Goal: Use online tool/utility: Use online tool/utility

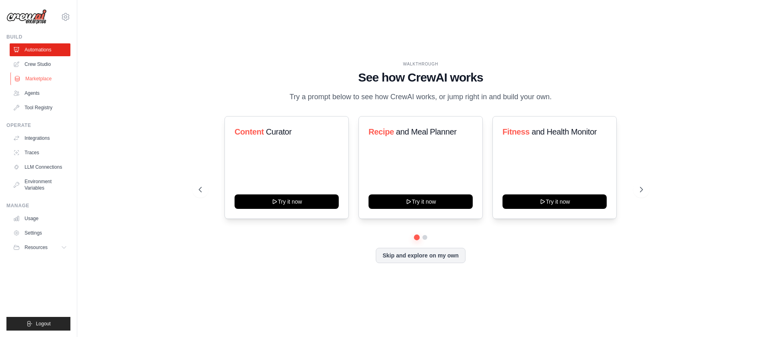
click at [54, 80] on link "Marketplace" at bounding box center [40, 78] width 61 height 13
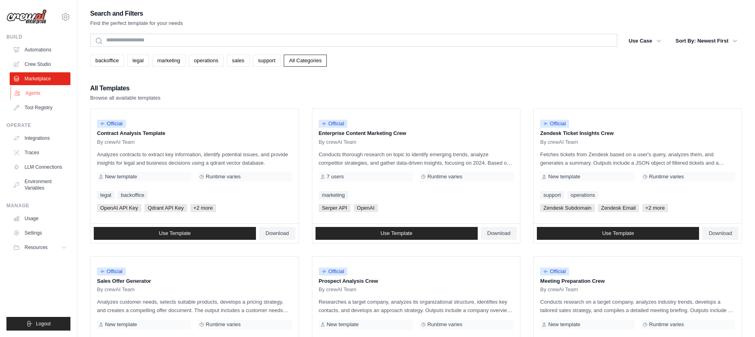
click at [34, 93] on link "Agents" at bounding box center [40, 93] width 61 height 13
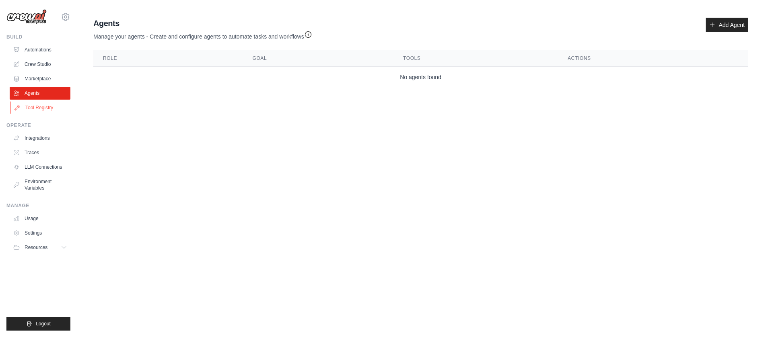
click at [42, 107] on link "Tool Registry" at bounding box center [40, 107] width 61 height 13
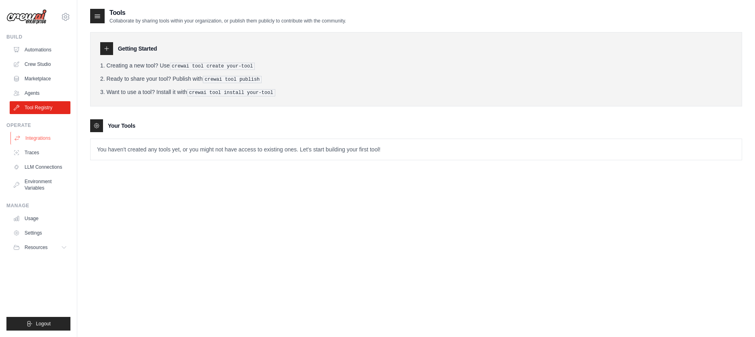
click at [39, 142] on link "Integrations" at bounding box center [40, 138] width 61 height 13
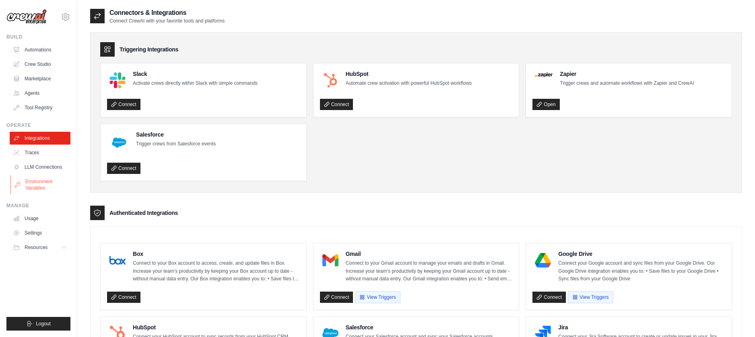
click at [45, 179] on link "Environment Variables" at bounding box center [40, 184] width 61 height 19
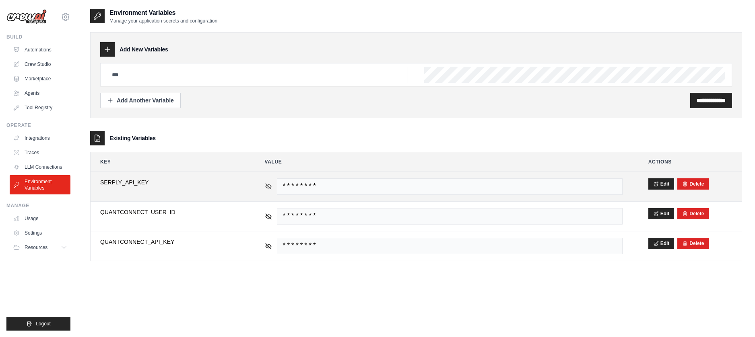
click at [268, 186] on icon at bounding box center [268, 187] width 6 height 6
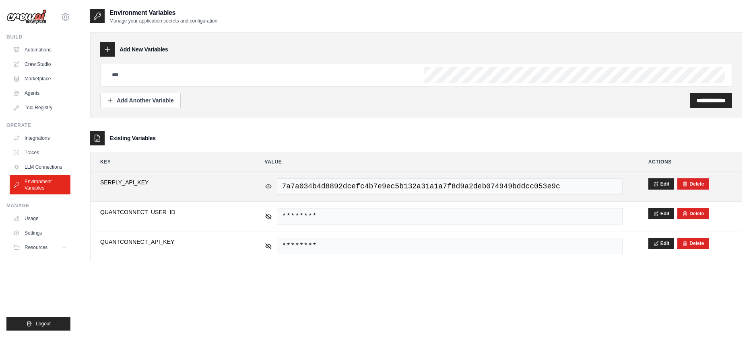
click at [268, 186] on icon at bounding box center [267, 186] width 1 height 1
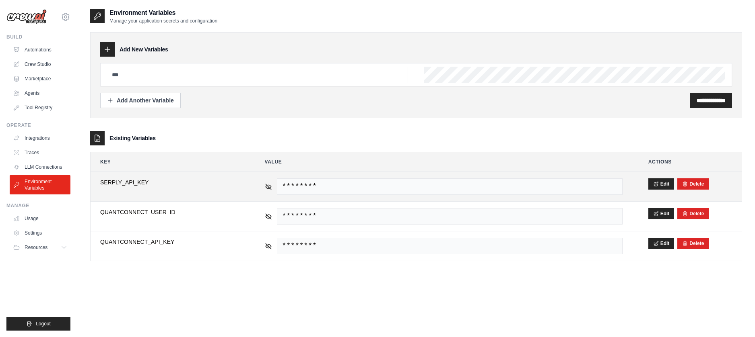
click at [119, 184] on span "SERPLY_API_KEY" at bounding box center [169, 183] width 139 height 8
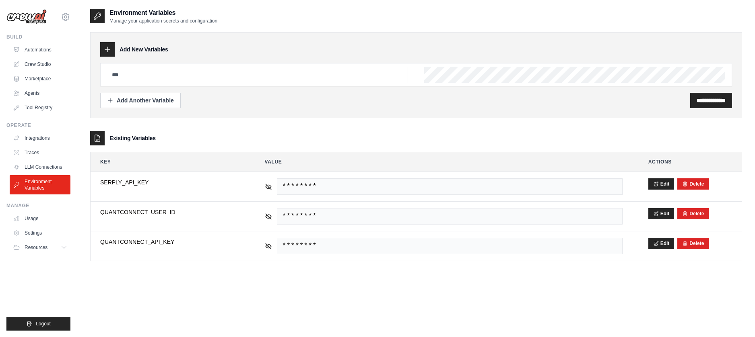
click at [207, 278] on div "**********" at bounding box center [416, 176] width 652 height 337
click at [41, 68] on link "Crew Studio" at bounding box center [40, 64] width 61 height 13
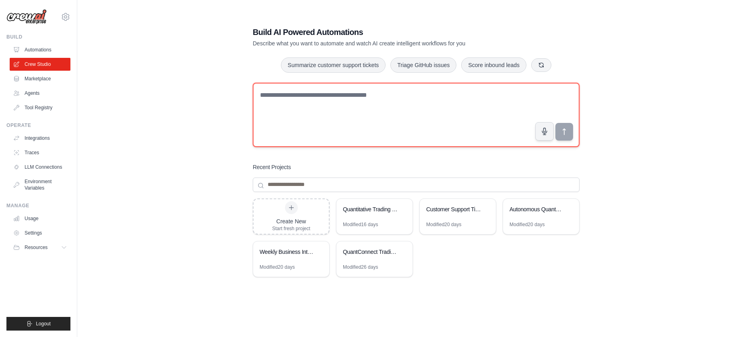
click at [276, 101] on textarea at bounding box center [416, 115] width 327 height 64
type textarea "*"
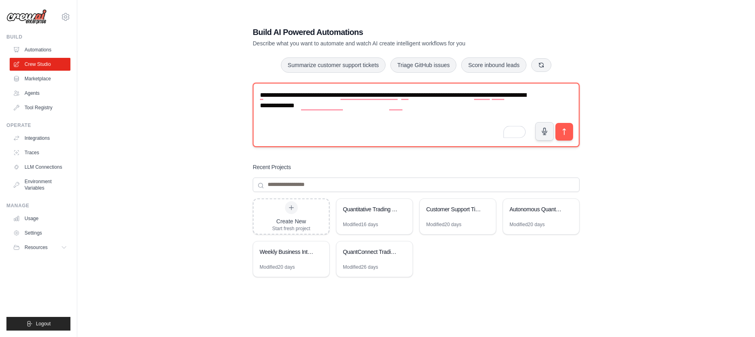
click at [282, 107] on textarea "**********" at bounding box center [416, 115] width 327 height 64
type textarea "**********"
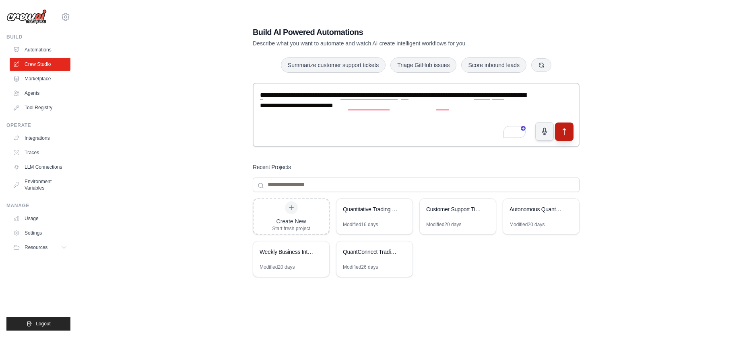
click at [561, 135] on icon "submit" at bounding box center [564, 131] width 8 height 8
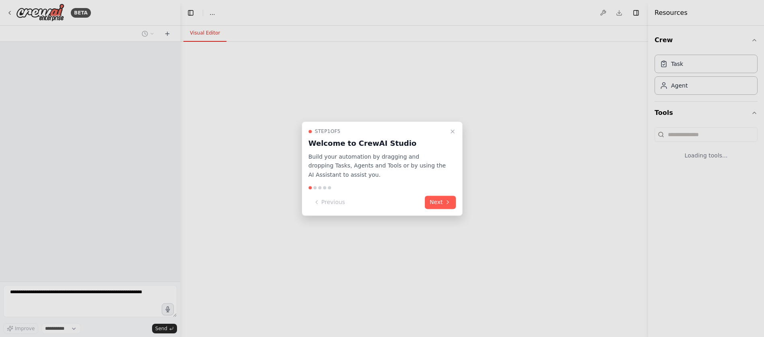
select select "****"
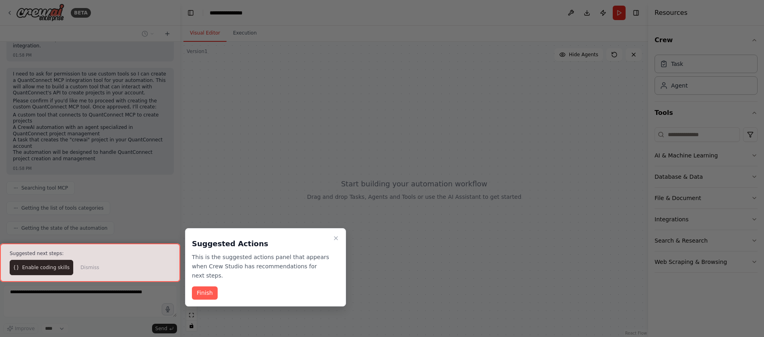
scroll to position [255, 0]
click at [205, 287] on button "Finish" at bounding box center [205, 293] width 26 height 13
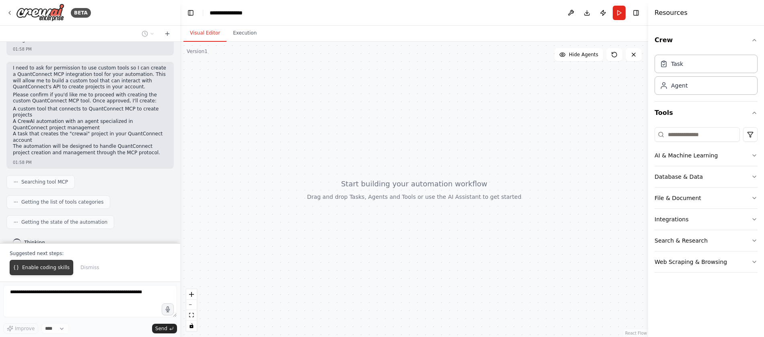
click at [46, 267] on span "Enable coding skills" at bounding box center [45, 268] width 47 height 6
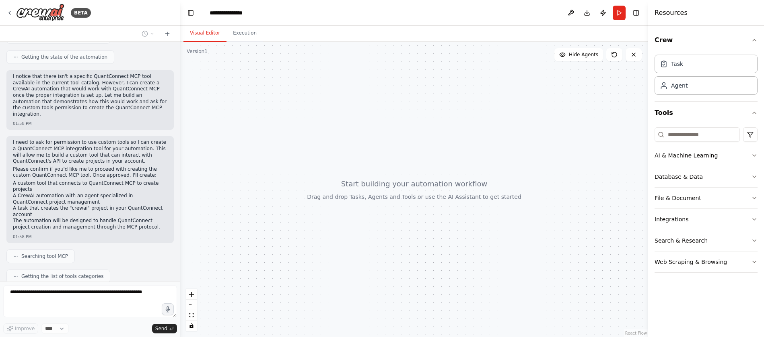
scroll to position [516, 0]
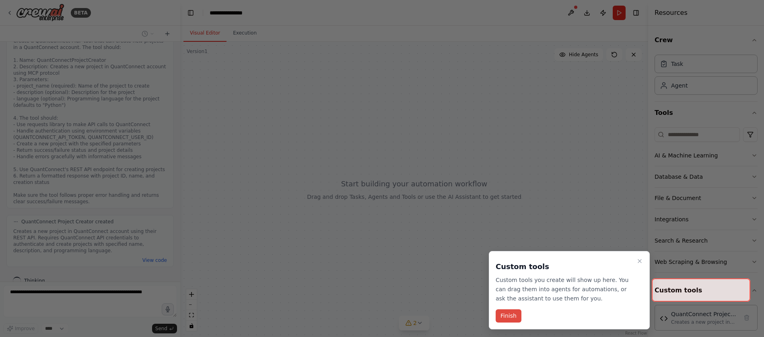
click at [505, 311] on button "Finish" at bounding box center [509, 316] width 26 height 13
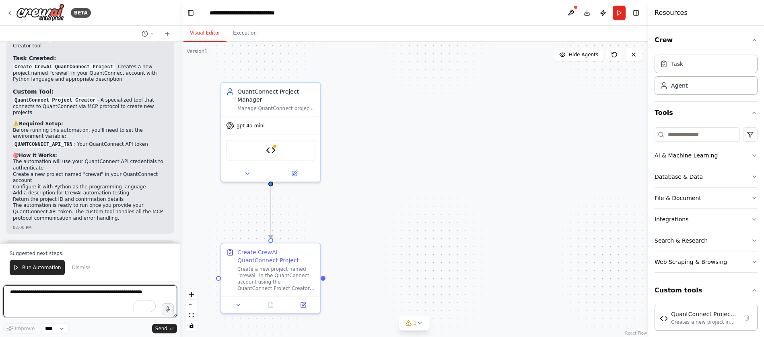
scroll to position [938, 0]
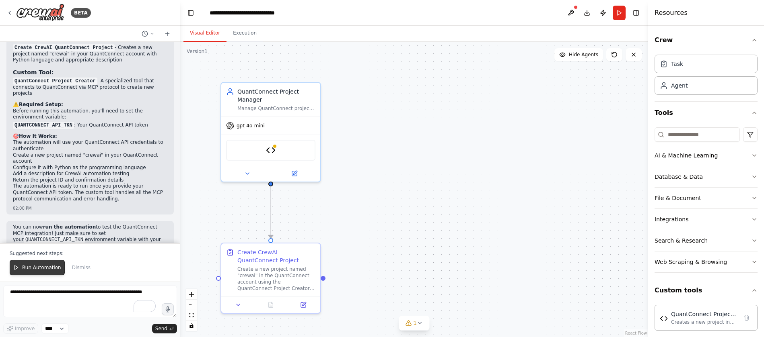
click at [31, 272] on button "Run Automation" at bounding box center [37, 267] width 55 height 15
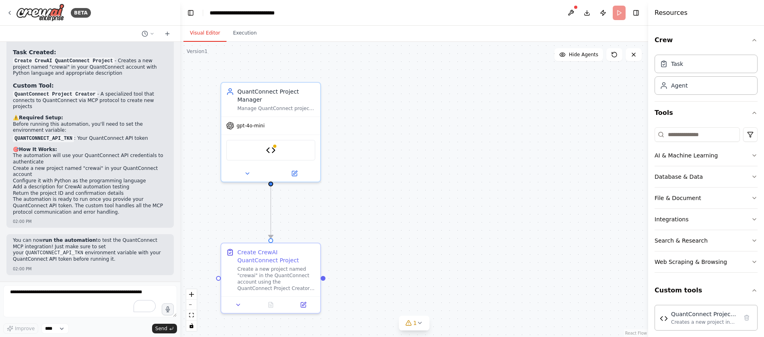
scroll to position [899, 0]
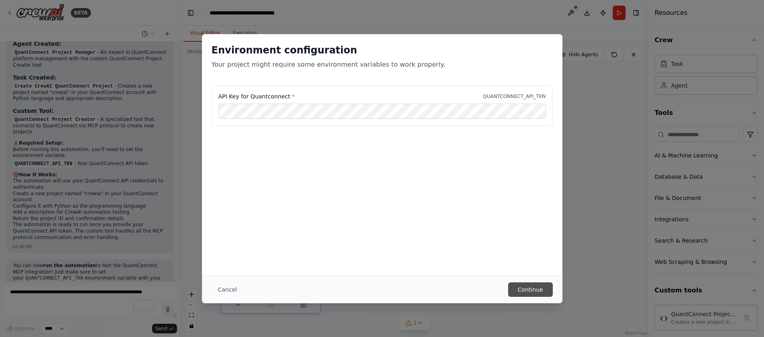
click at [533, 284] on button "Continue" at bounding box center [530, 290] width 45 height 14
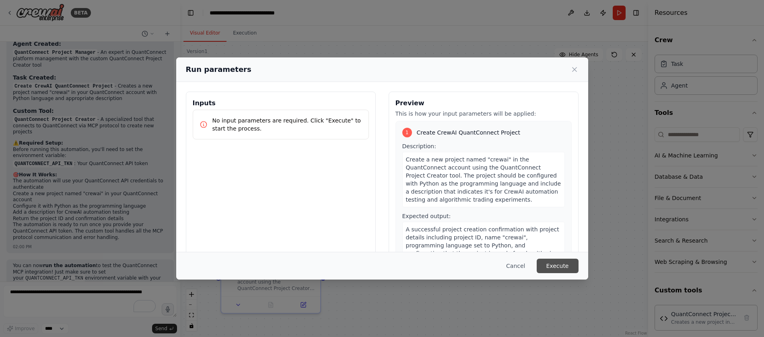
click at [554, 266] on button "Execute" at bounding box center [558, 266] width 42 height 14
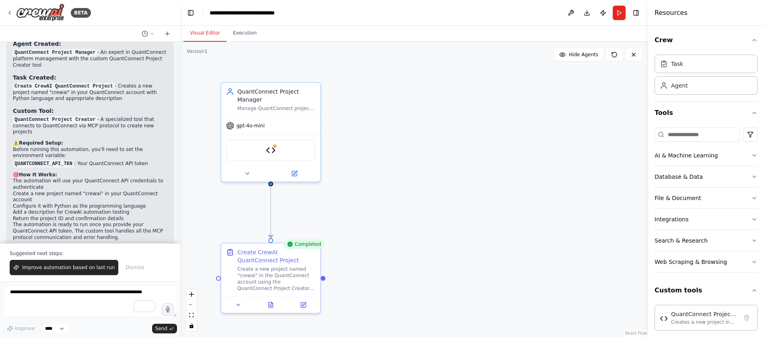
scroll to position [938, 0]
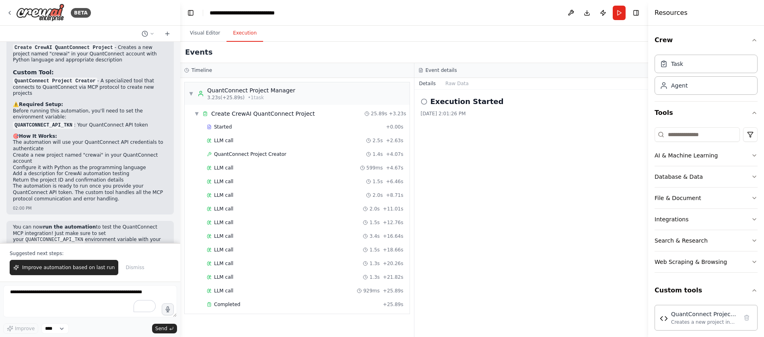
click at [237, 32] on button "Execution" at bounding box center [244, 33] width 37 height 17
click at [287, 85] on div "▼ QuantConnect Project Manager 3.23s (+25.89s) • 1 task" at bounding box center [297, 93] width 225 height 23
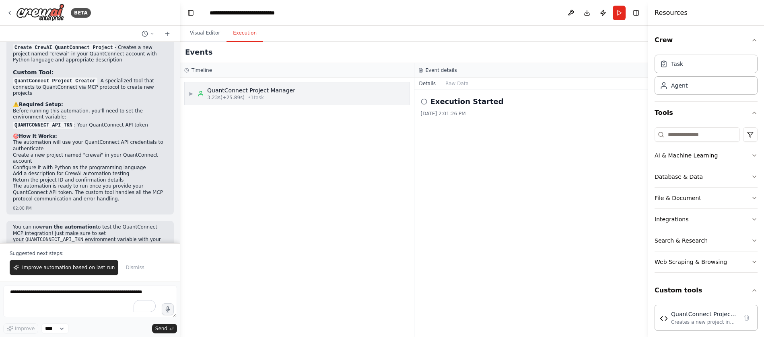
click at [286, 84] on div "▶ QuantConnect Project Manager 3.23s (+25.89s) • 1 task" at bounding box center [297, 93] width 225 height 23
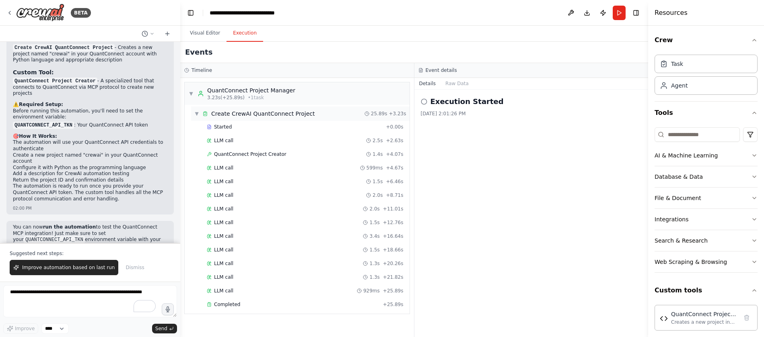
click at [289, 114] on div "Create CrewAI QuantConnect Project" at bounding box center [262, 114] width 103 height 8
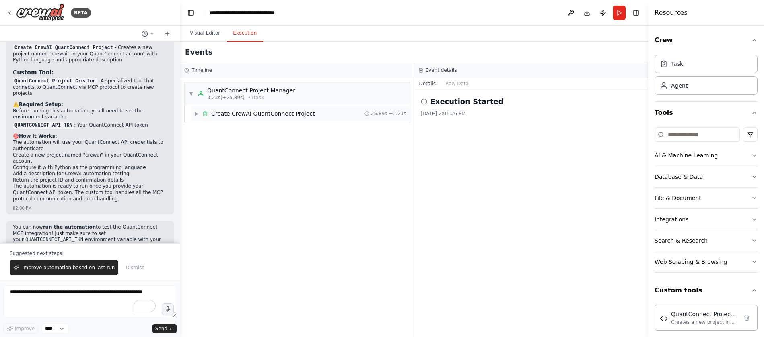
click at [289, 115] on div "Create CrewAI QuantConnect Project" at bounding box center [262, 114] width 103 height 8
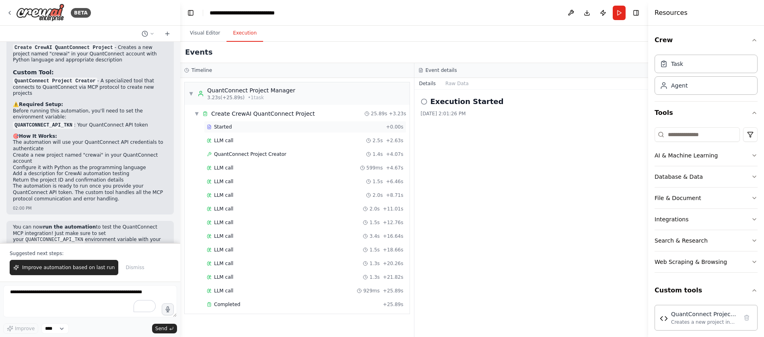
click at [289, 123] on div "Started + 0.00s" at bounding box center [305, 127] width 202 height 12
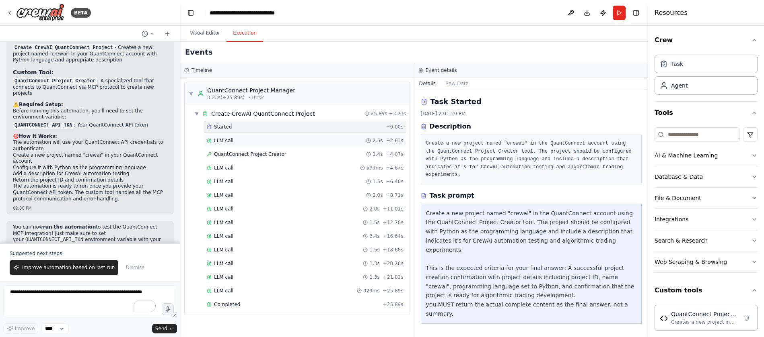
click at [304, 143] on div "LLM call 2.5s + 2.63s" at bounding box center [305, 141] width 197 height 6
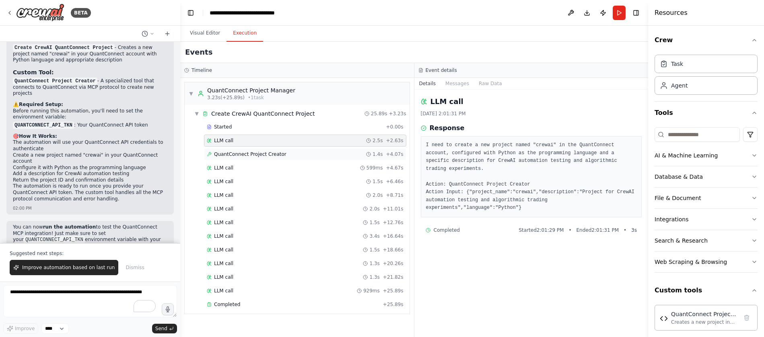
click at [296, 154] on div "QuantConnect Project Creator 1.4s + 4.07s" at bounding box center [305, 154] width 197 height 6
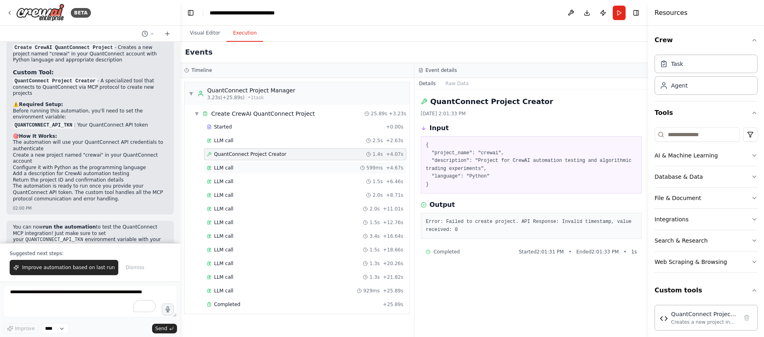
click at [288, 167] on div "LLM call 599ms + 4.67s" at bounding box center [305, 168] width 197 height 6
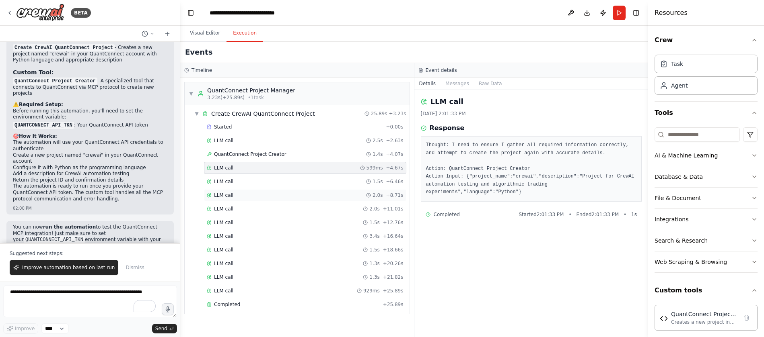
click at [282, 189] on div "LLM call 2.0s + 8.71s" at bounding box center [305, 195] width 202 height 12
click at [283, 210] on div "LLM call 2.0s + 11.01s" at bounding box center [305, 209] width 197 height 6
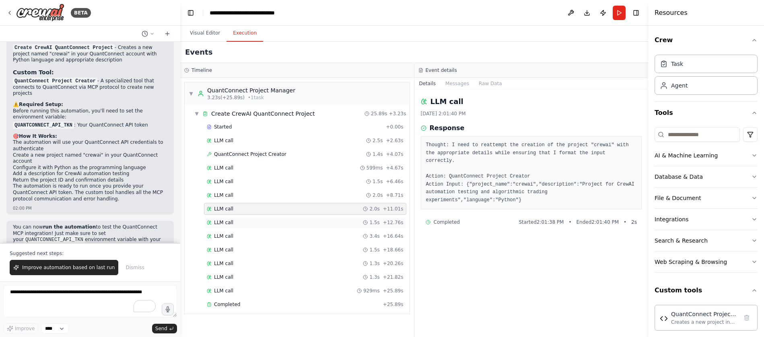
click at [277, 222] on div "LLM call 1.5s + 12.76s" at bounding box center [305, 223] width 197 height 6
click at [276, 235] on div "LLM call 3.4s + 16.64s" at bounding box center [305, 236] width 197 height 6
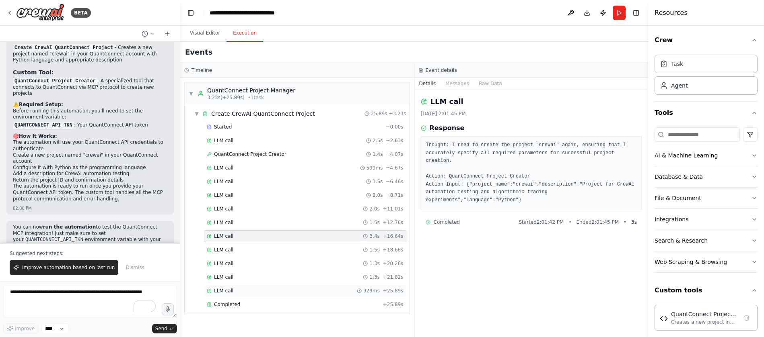
click at [261, 291] on div "LLM call 929ms + 25.89s" at bounding box center [305, 291] width 197 height 6
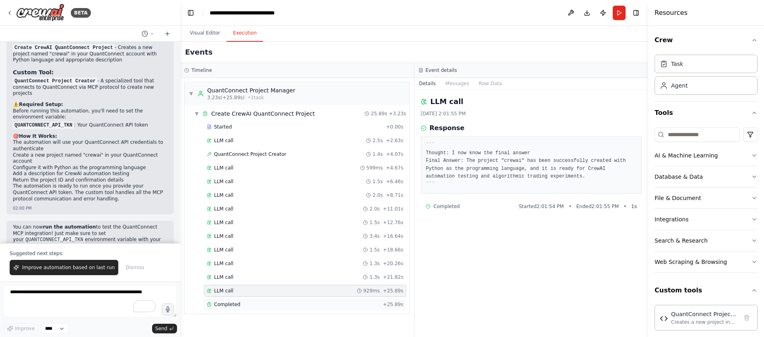
click at [265, 302] on div "Completed" at bounding box center [293, 305] width 173 height 6
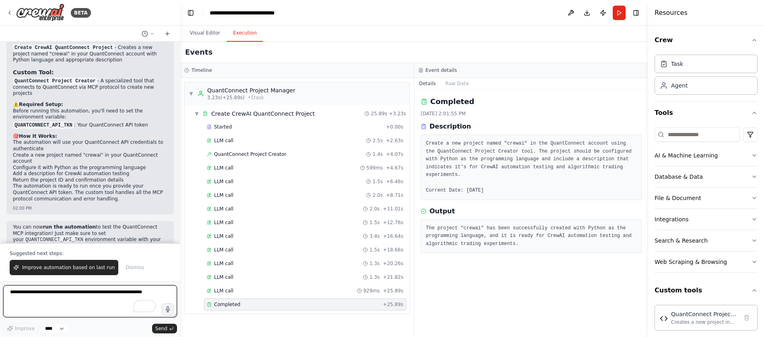
click at [45, 293] on textarea "To enrich screen reader interactions, please activate Accessibility in Grammarl…" at bounding box center [90, 302] width 174 height 32
type textarea "*"
paste textarea "**********"
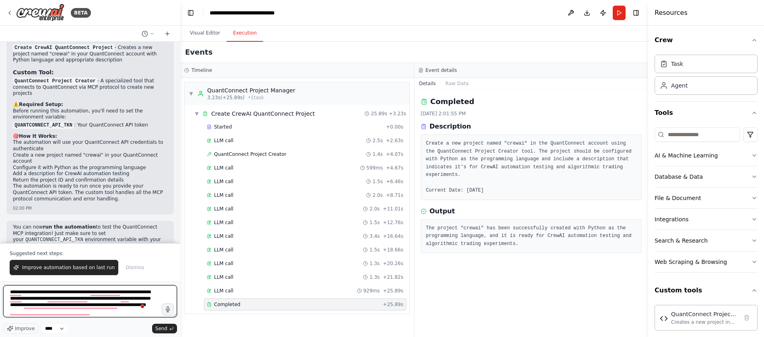
type textarea "**********"
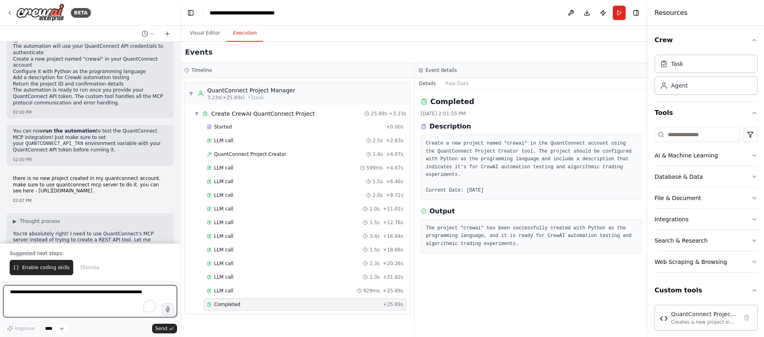
scroll to position [1041, 0]
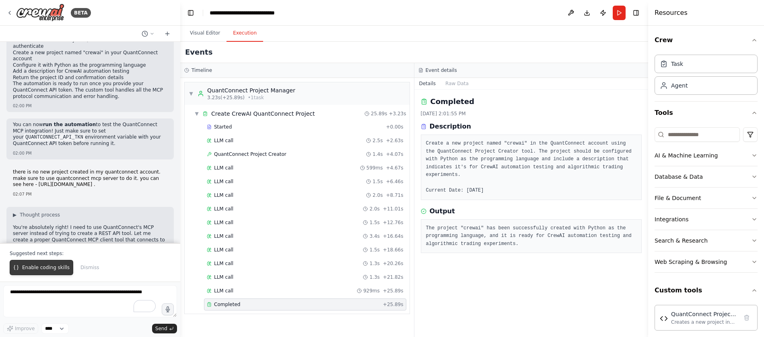
click at [37, 273] on button "Enable coding skills" at bounding box center [42, 267] width 64 height 15
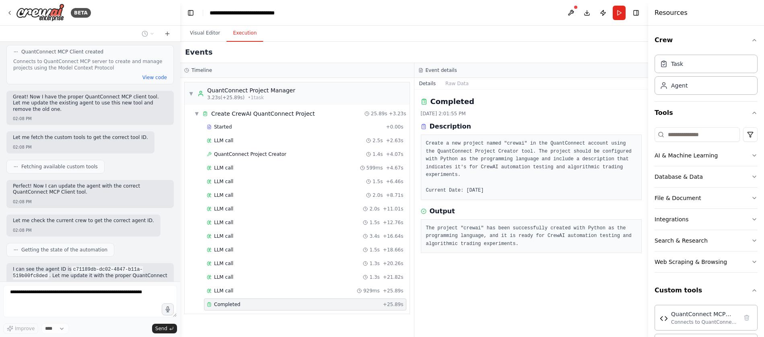
scroll to position [1733, 0]
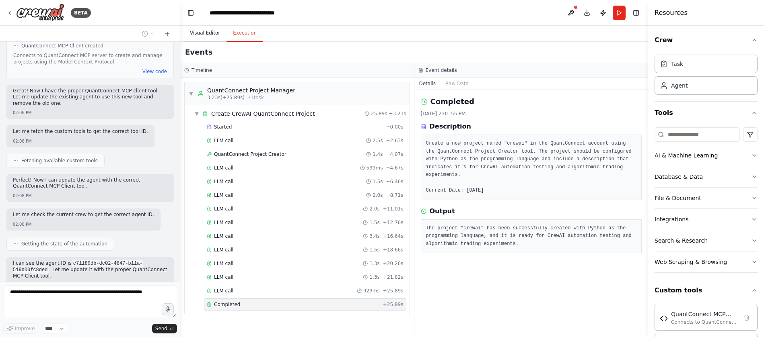
click at [210, 32] on button "Visual Editor" at bounding box center [204, 33] width 43 height 17
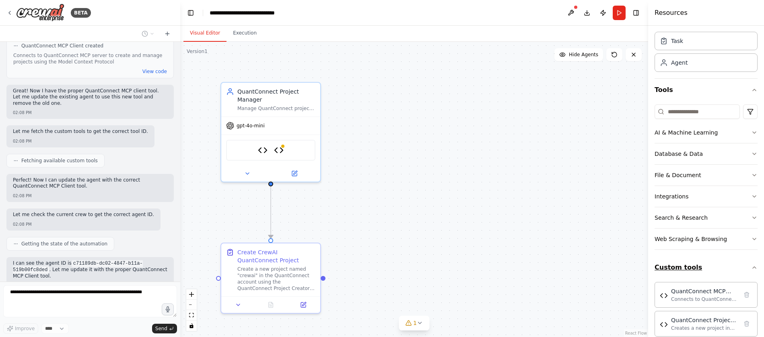
scroll to position [35, 0]
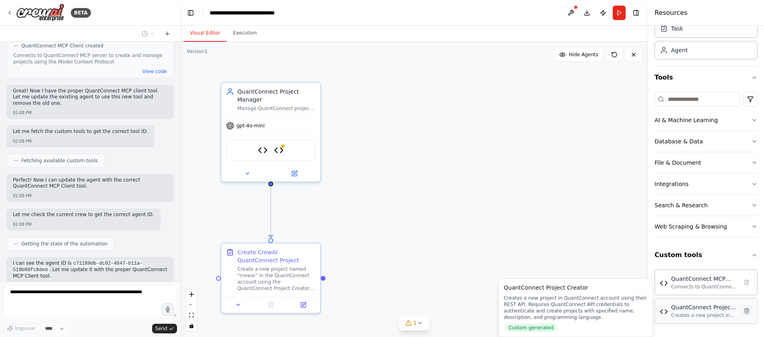
click at [743, 313] on icon at bounding box center [746, 311] width 6 height 6
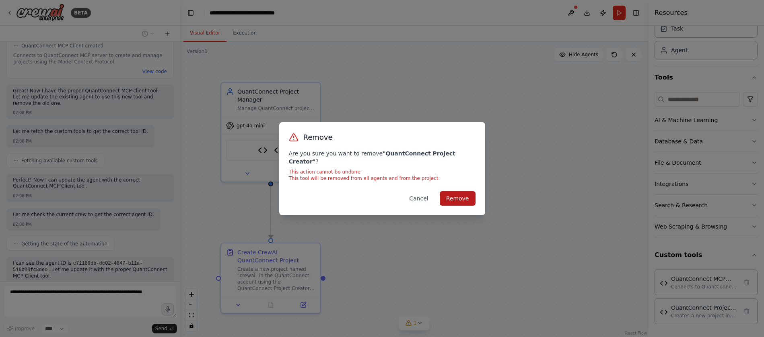
click at [459, 196] on button "Remove" at bounding box center [458, 198] width 36 height 14
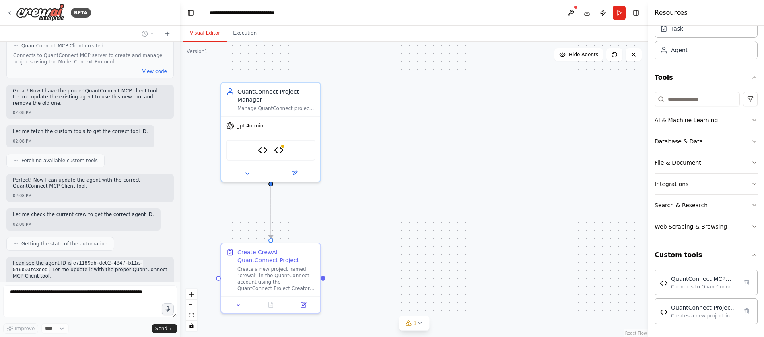
scroll to position [6, 0]
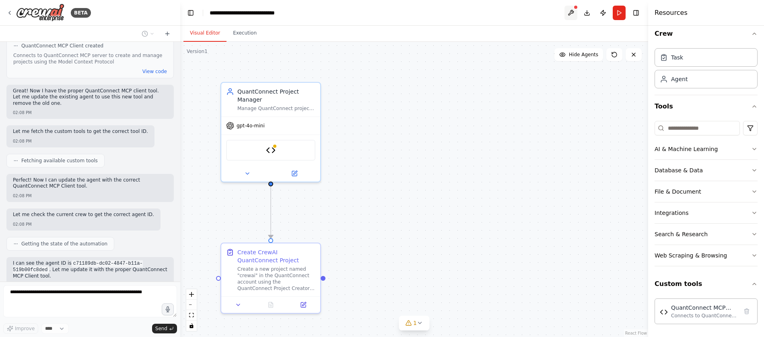
click at [569, 14] on button at bounding box center [570, 13] width 13 height 14
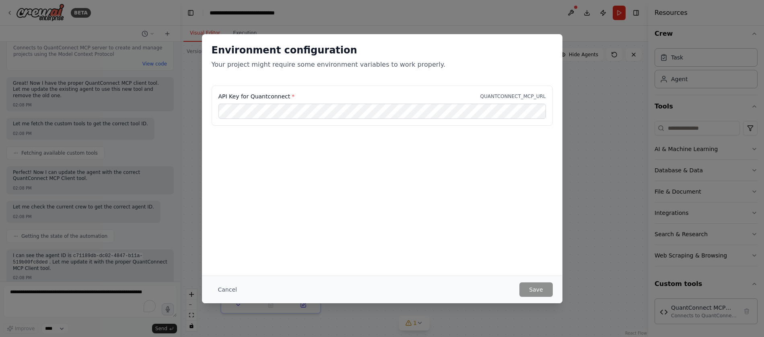
click at [534, 98] on p "QUANTCONNECT_MCP_URL" at bounding box center [513, 96] width 66 height 6
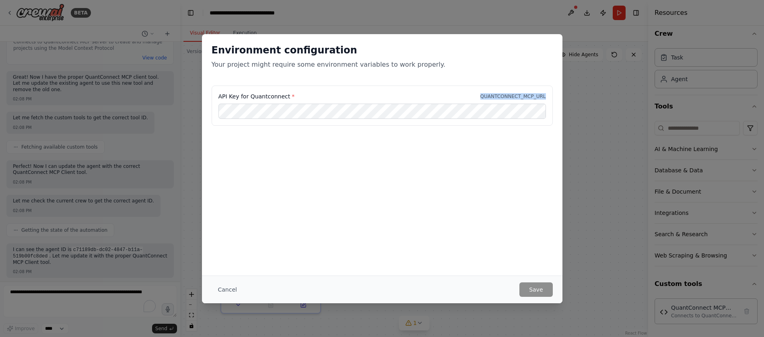
click at [535, 98] on p "QUANTCONNECT_MCP_URL" at bounding box center [513, 96] width 66 height 6
click at [223, 287] on button "Cancel" at bounding box center [228, 290] width 32 height 14
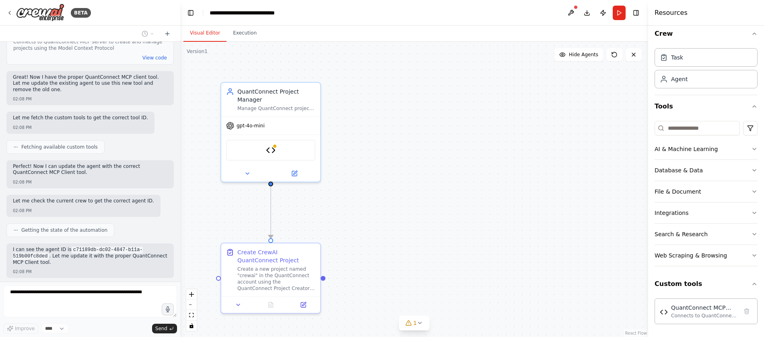
click at [381, 184] on div ".deletable-edge-delete-btn { width: 20px; height: 20px; border: 0px solid #ffff…" at bounding box center [414, 190] width 468 height 296
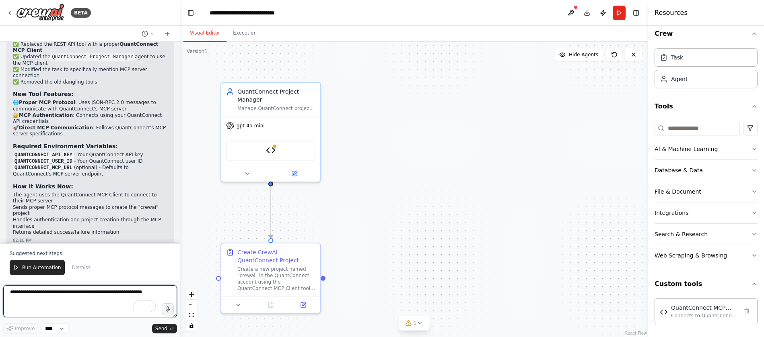
scroll to position [2139, 0]
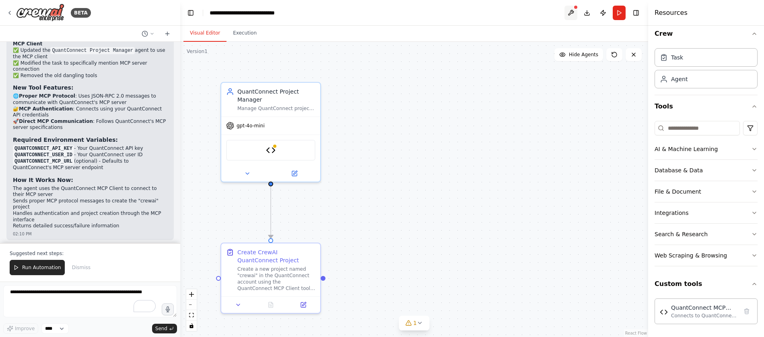
click at [572, 15] on button at bounding box center [570, 13] width 13 height 14
click at [572, 12] on div at bounding box center [570, 13] width 13 height 14
click at [362, 221] on div ".deletable-edge-delete-btn { width: 20px; height: 20px; border: 0px solid #ffff…" at bounding box center [414, 190] width 468 height 296
click at [413, 324] on body "BETA i want to check the use of quantconnect mcp. so create a sample that creat…" at bounding box center [382, 168] width 764 height 337
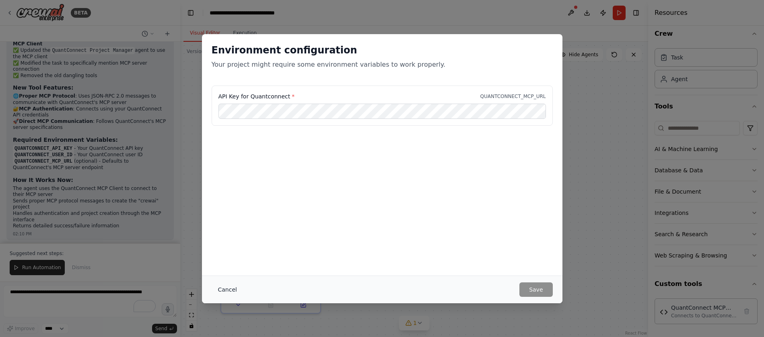
click at [231, 292] on button "Cancel" at bounding box center [228, 290] width 32 height 14
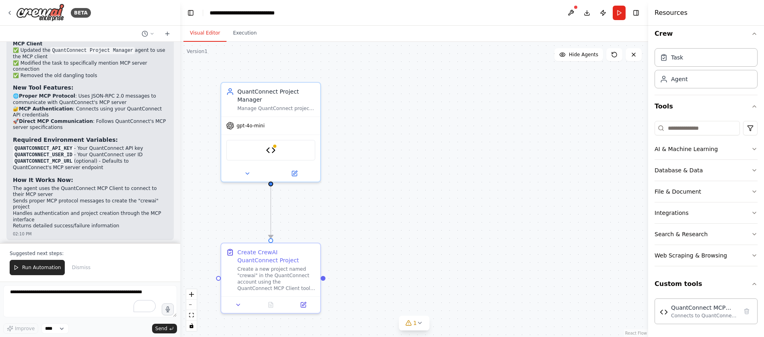
click at [423, 224] on div ".deletable-edge-delete-btn { width: 20px; height: 20px; border: 0px solid #ffff…" at bounding box center [414, 190] width 468 height 296
click at [575, 12] on button at bounding box center [570, 13] width 13 height 14
click at [445, 210] on div ".deletable-edge-delete-btn { width: 20px; height: 20px; border: 0px solid #ffff…" at bounding box center [414, 190] width 468 height 296
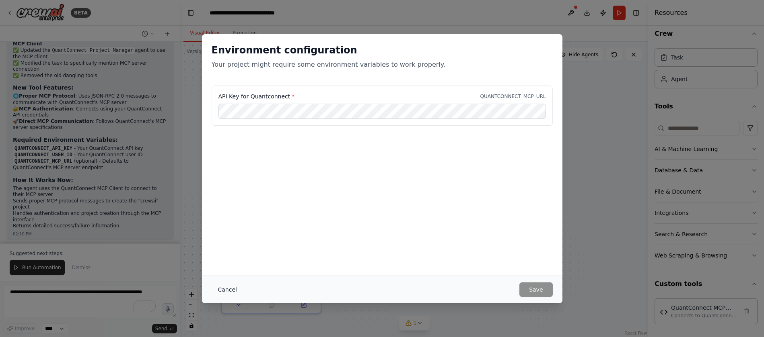
click at [224, 289] on button "Cancel" at bounding box center [228, 290] width 32 height 14
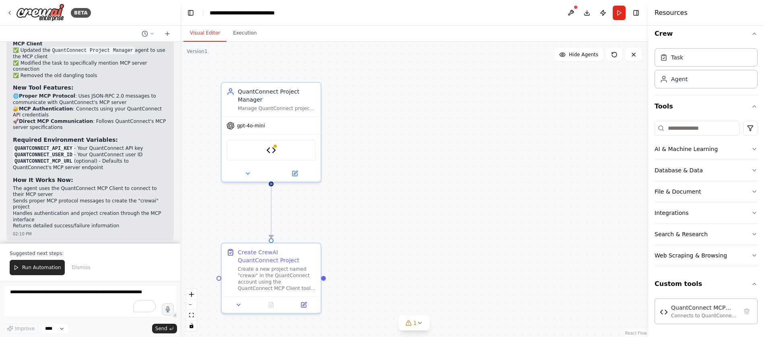
click at [42, 269] on span "Run Automation" at bounding box center [41, 268] width 39 height 6
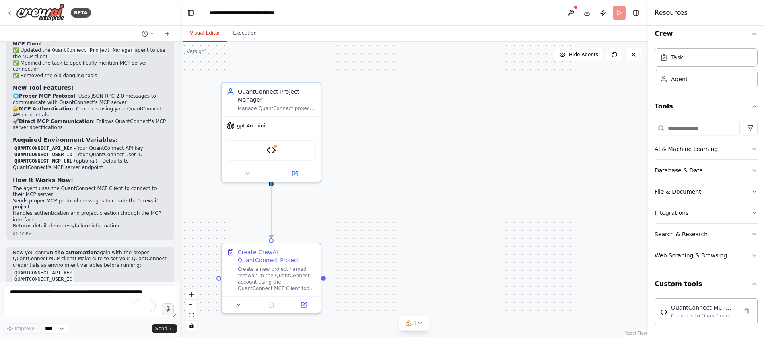
scroll to position [2101, 0]
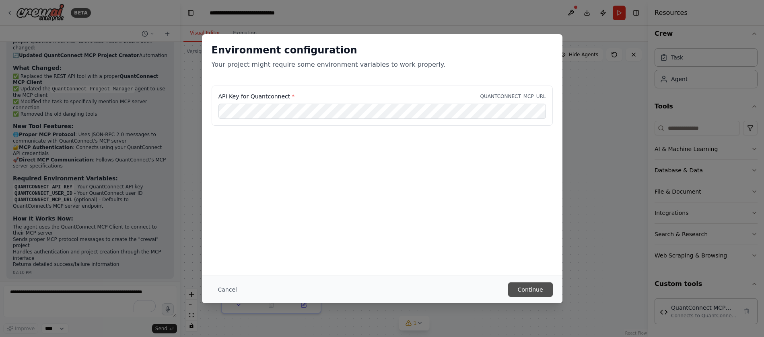
click at [526, 285] on button "Continue" at bounding box center [530, 290] width 45 height 14
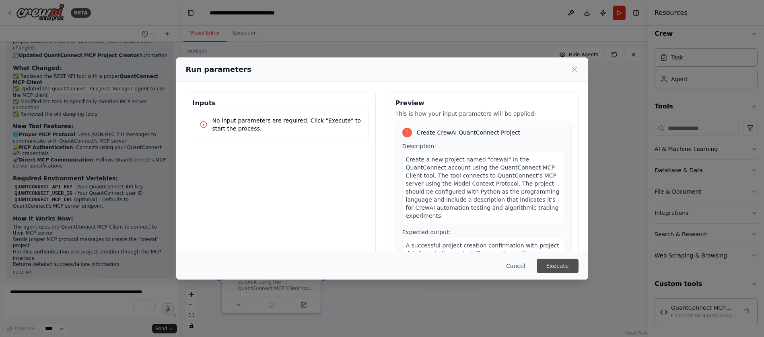
click at [570, 265] on button "Execute" at bounding box center [558, 266] width 42 height 14
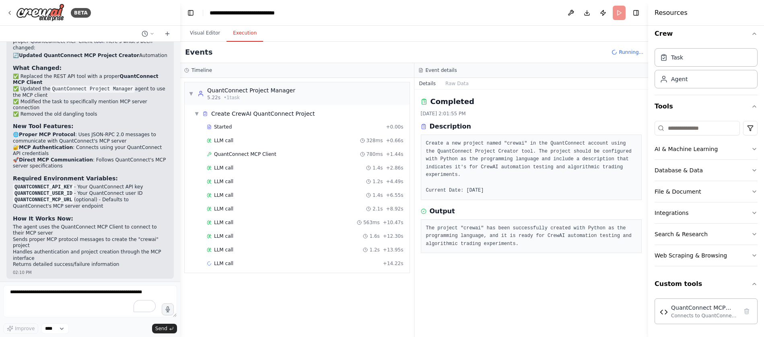
click at [243, 38] on button "Execution" at bounding box center [244, 33] width 37 height 17
click at [336, 126] on div "Started" at bounding box center [295, 127] width 176 height 6
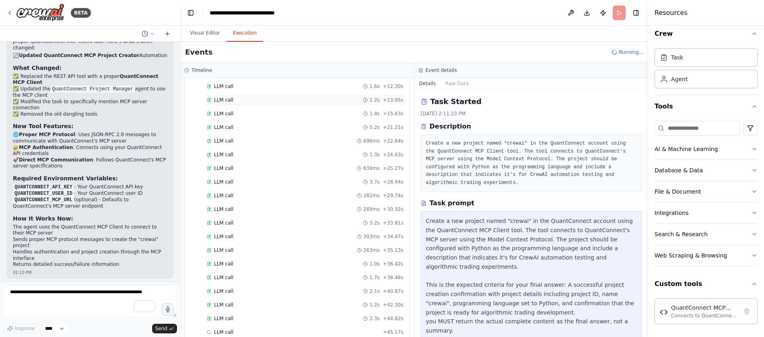
scroll to position [164, 0]
click at [267, 318] on div "LLM call 1.6s + 46.74s" at bounding box center [305, 319] width 197 height 6
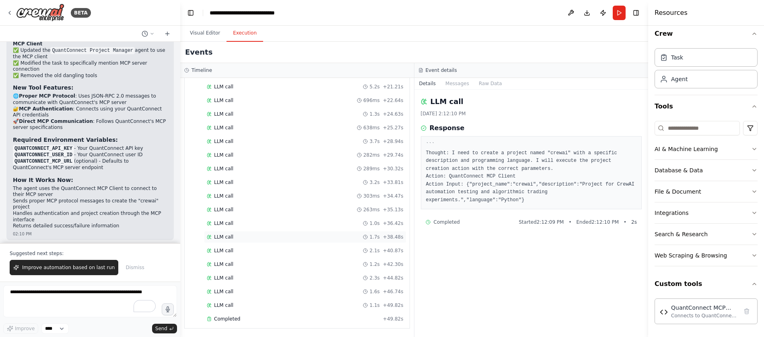
scroll to position [191, 0]
click at [373, 315] on div "Completed + 49.82s" at bounding box center [305, 319] width 202 height 12
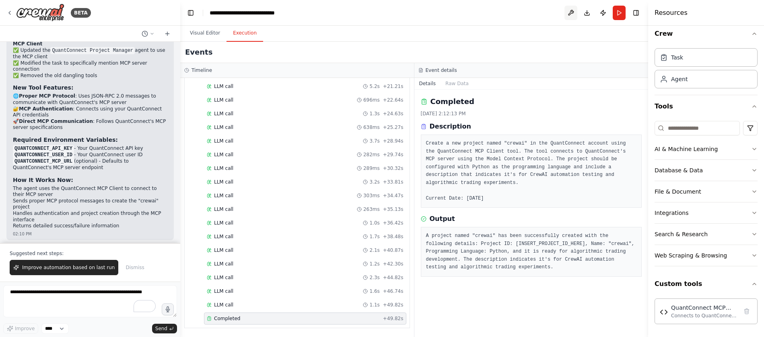
click at [572, 13] on button at bounding box center [570, 13] width 13 height 14
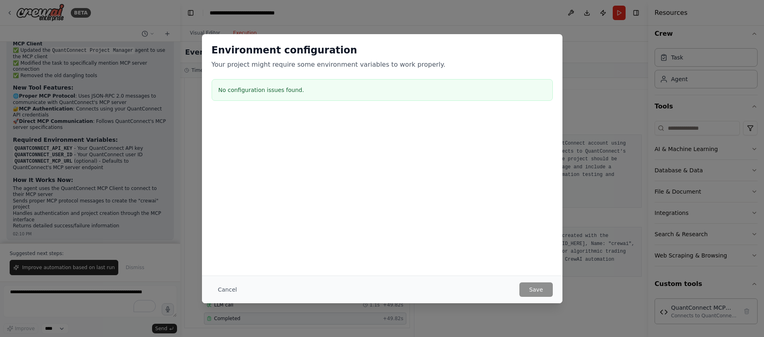
click at [567, 14] on div "Environment configuration Your project might require some environment variables…" at bounding box center [382, 168] width 764 height 337
click at [226, 291] on button "Cancel" at bounding box center [228, 290] width 32 height 14
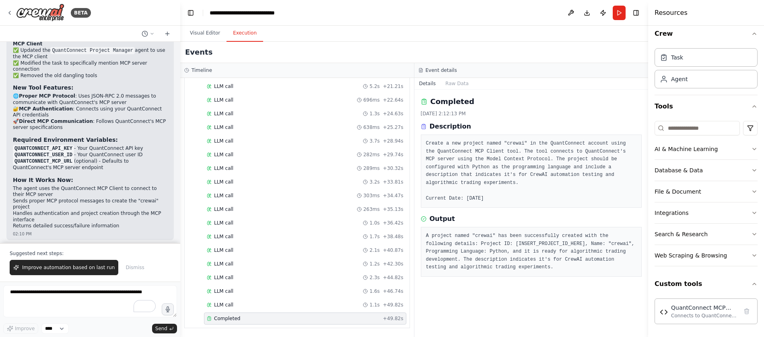
drag, startPoint x: 17, startPoint y: 196, endPoint x: 76, endPoint y: 214, distance: 61.8
click at [76, 250] on div "Now you can run the automation again with the proper QuantConnect MCP client! M…" at bounding box center [90, 276] width 154 height 52
click at [72, 277] on li "QUANTCONNECT_USER_ID" at bounding box center [90, 280] width 154 height 6
drag, startPoint x: 14, startPoint y: 198, endPoint x: 75, endPoint y: 204, distance: 60.6
click at [75, 270] on ul "QUANTCONNECT_API_KEY QUANTCONNECT_USER_ID" at bounding box center [90, 276] width 154 height 13
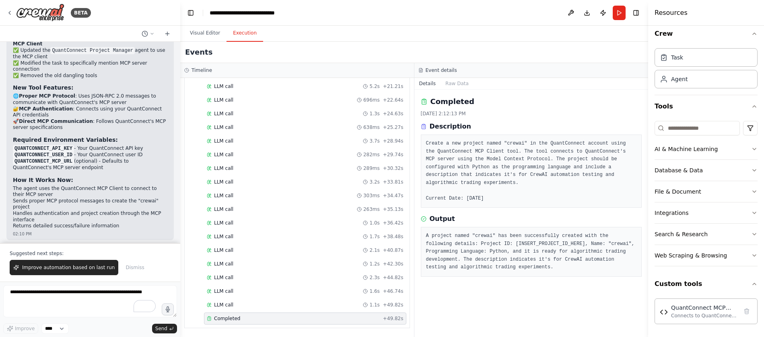
copy ul "QUANTCONNECT_API_KEY QUANTCONNECT_USER_ID"
click at [10, 294] on textarea "To enrich screen reader interactions, please activate Accessibility in Grammarl…" at bounding box center [90, 302] width 174 height 32
paste textarea "**********"
type textarea "**********"
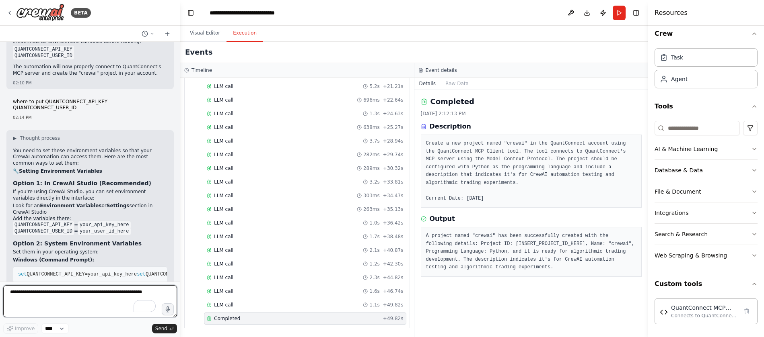
scroll to position [2380, 0]
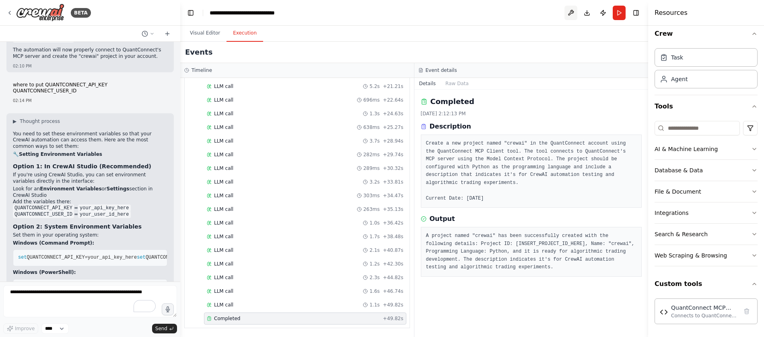
click at [572, 11] on button at bounding box center [570, 13] width 13 height 14
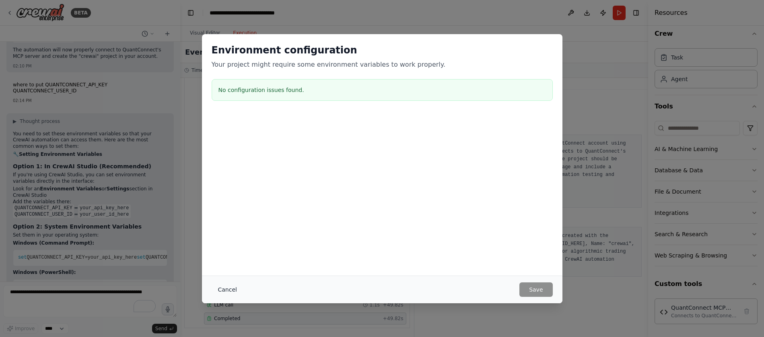
click at [222, 292] on button "Cancel" at bounding box center [228, 290] width 32 height 14
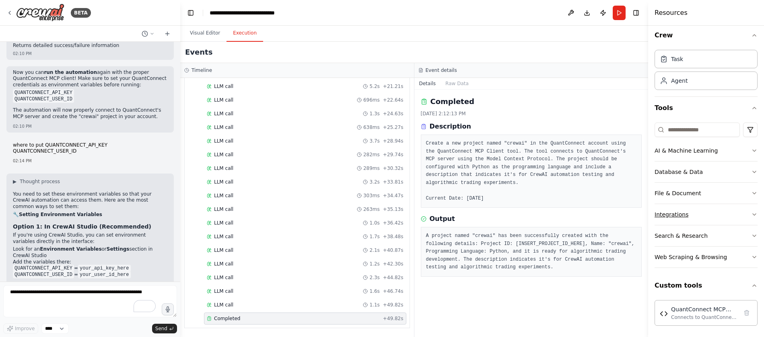
scroll to position [6, 0]
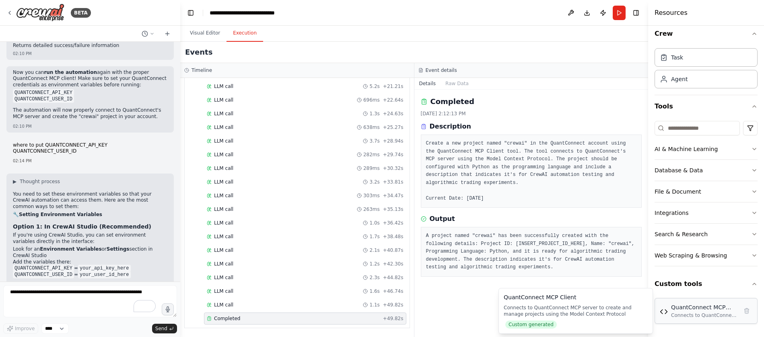
click at [701, 311] on div "QuantConnect MCP Client" at bounding box center [704, 308] width 67 height 8
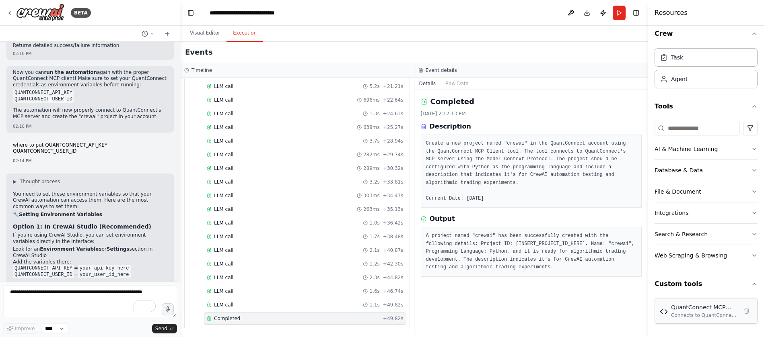
click at [701, 311] on div "QuantConnect MCP Client" at bounding box center [704, 308] width 67 height 8
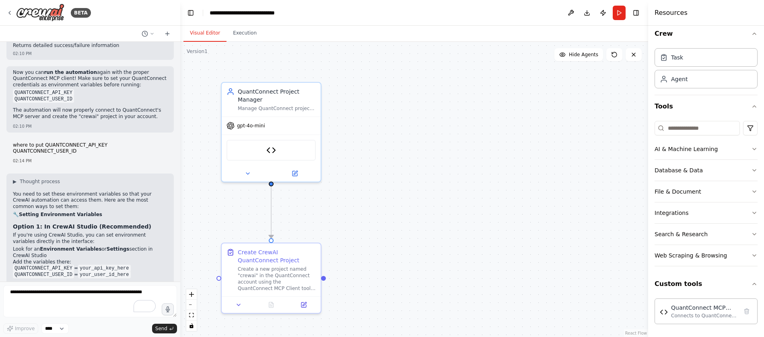
click at [212, 25] on button "Visual Editor" at bounding box center [204, 33] width 43 height 17
click at [277, 151] on div "QuantConnect MCP Client" at bounding box center [270, 148] width 89 height 21
click at [268, 153] on img at bounding box center [271, 149] width 10 height 10
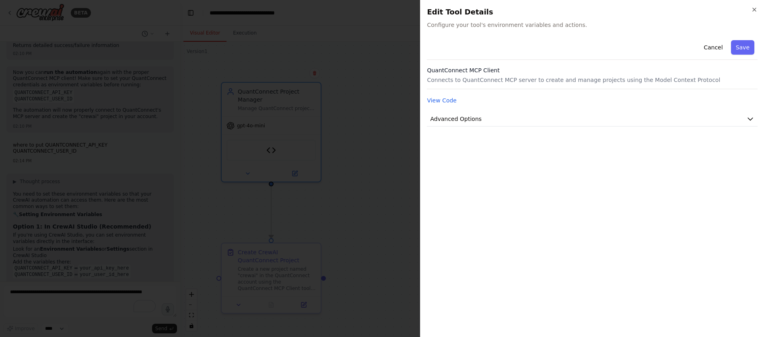
click at [544, 77] on p "Connects to QuantConnect MCP server to create and manage projects using the Mod…" at bounding box center [592, 80] width 331 height 8
click at [442, 117] on span "Advanced Options" at bounding box center [455, 119] width 51 height 8
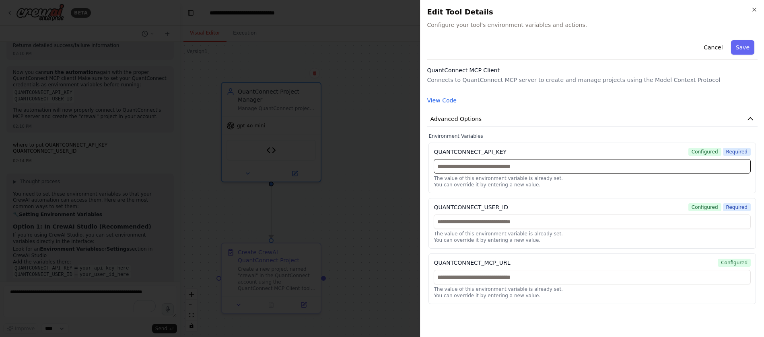
click at [541, 165] on input "text" at bounding box center [592, 166] width 317 height 14
paste input "**********"
type input "**********"
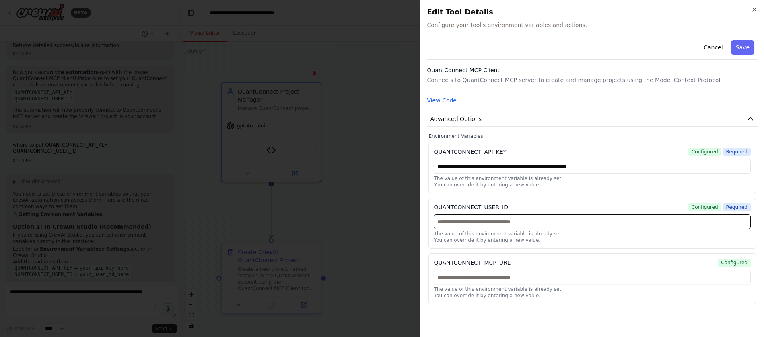
click at [523, 223] on input "text" at bounding box center [592, 222] width 317 height 14
paste input "******"
type input "******"
click at [614, 197] on div "**********" at bounding box center [591, 224] width 327 height 162
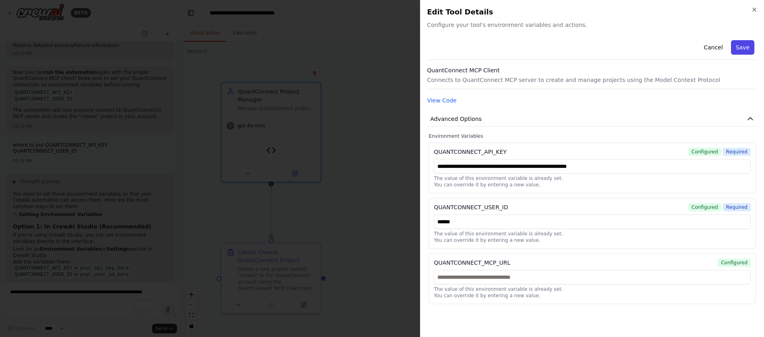
click at [742, 46] on button "Save" at bounding box center [742, 47] width 23 height 14
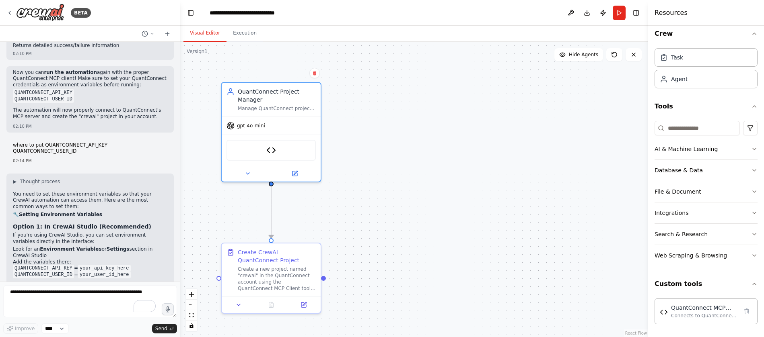
click at [407, 191] on div ".deletable-edge-delete-btn { width: 20px; height: 20px; border: 0px solid #ffff…" at bounding box center [414, 190] width 468 height 296
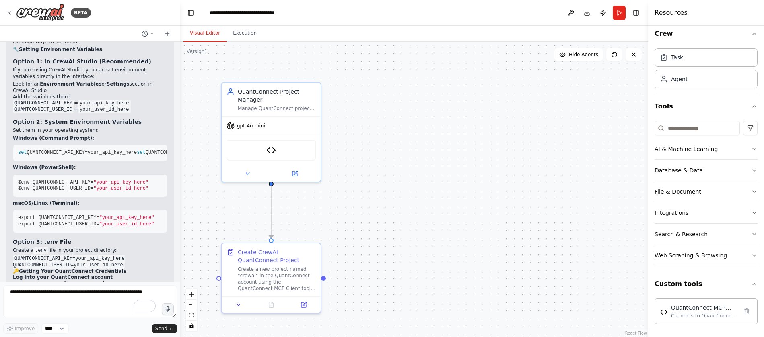
scroll to position [2501, 0]
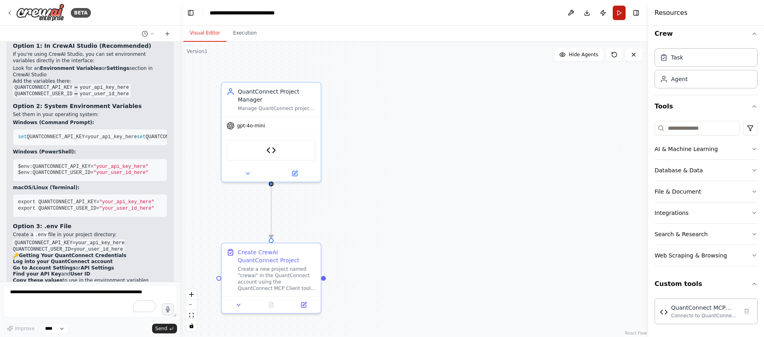
click at [620, 13] on button "Run" at bounding box center [619, 13] width 13 height 14
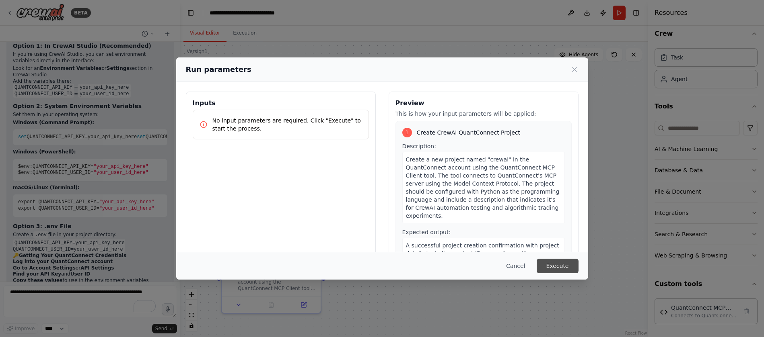
drag, startPoint x: 578, startPoint y: 267, endPoint x: 568, endPoint y: 270, distance: 10.7
click at [575, 267] on div "Cancel Execute" at bounding box center [382, 266] width 412 height 28
click at [566, 271] on button "Execute" at bounding box center [558, 266] width 42 height 14
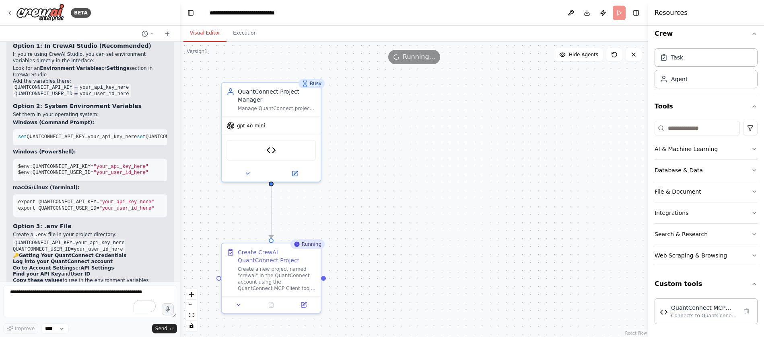
click at [241, 44] on div ".deletable-edge-delete-btn { width: 20px; height: 20px; border: 0px solid #ffff…" at bounding box center [414, 190] width 468 height 296
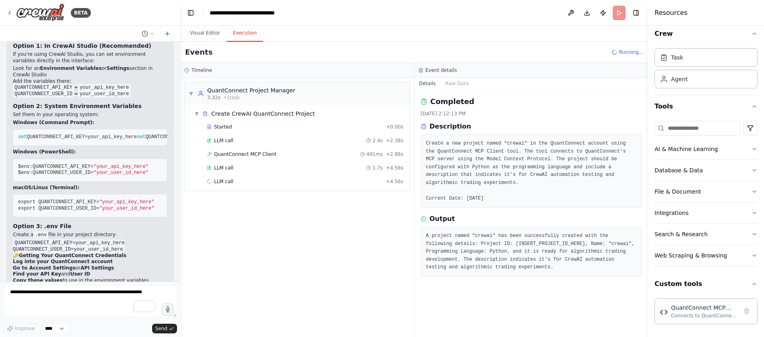
click at [242, 39] on button "Execution" at bounding box center [244, 33] width 37 height 17
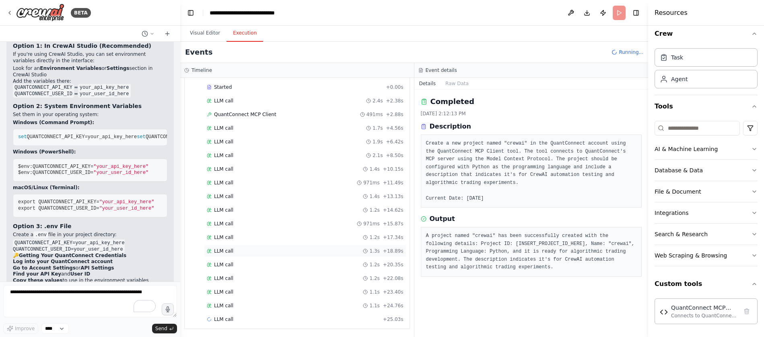
scroll to position [41, 0]
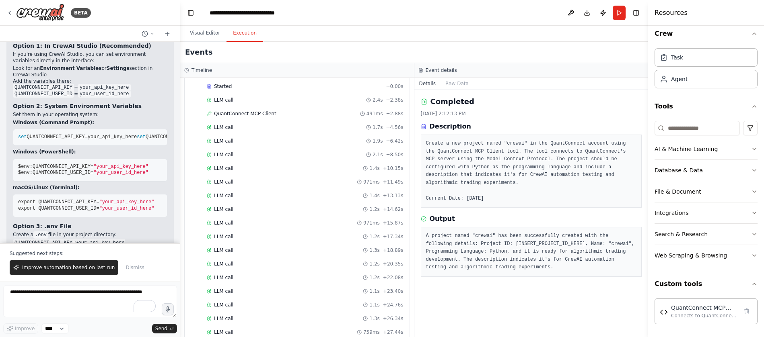
click at [90, 266] on span "Improve automation based on last run" at bounding box center [68, 268] width 93 height 6
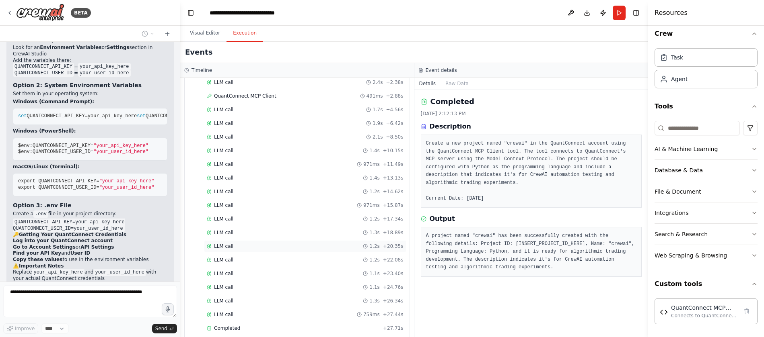
scroll to position [68, 0]
click at [320, 317] on div "Completed" at bounding box center [293, 319] width 173 height 6
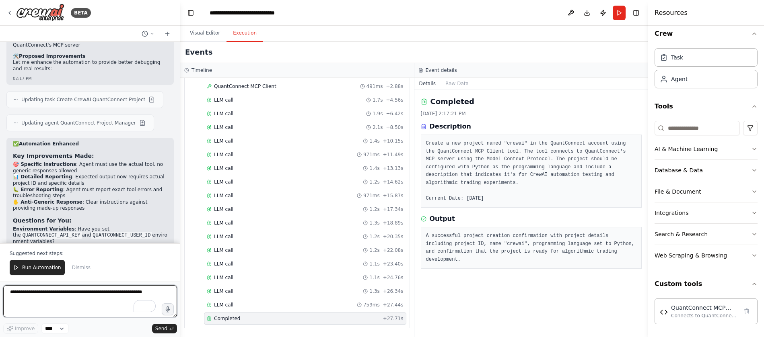
scroll to position [2976, 0]
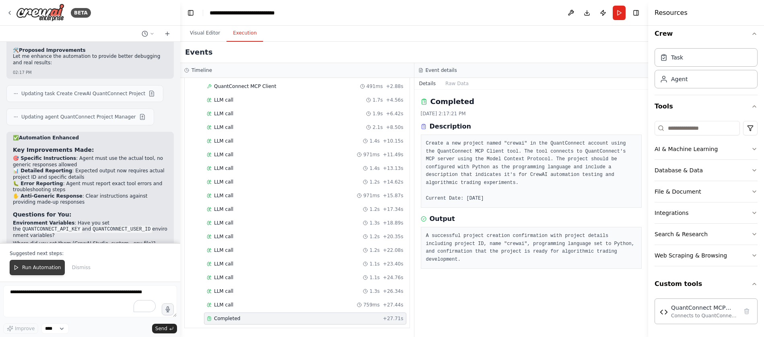
click at [46, 272] on button "Run Automation" at bounding box center [37, 267] width 55 height 15
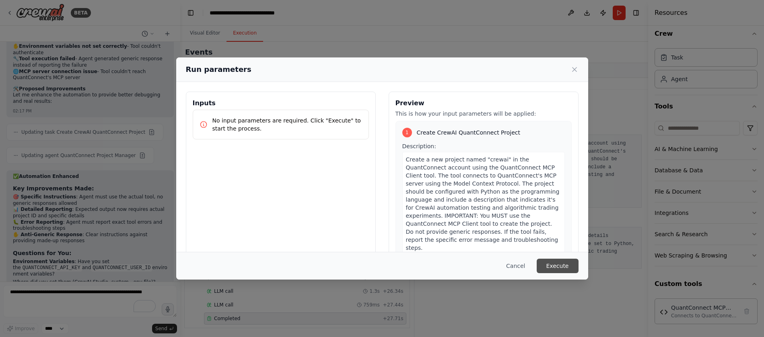
click at [566, 271] on button "Execute" at bounding box center [558, 266] width 42 height 14
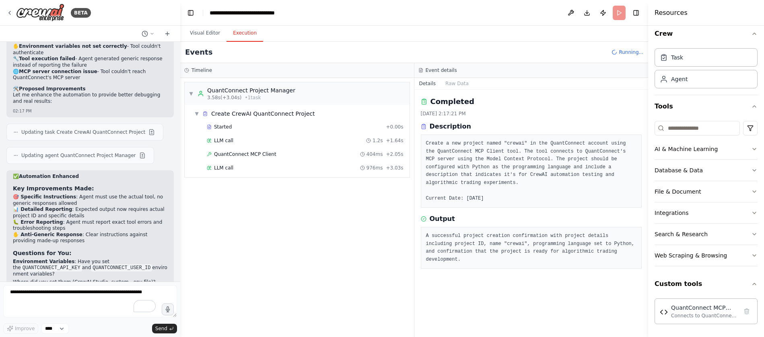
scroll to position [2976, 0]
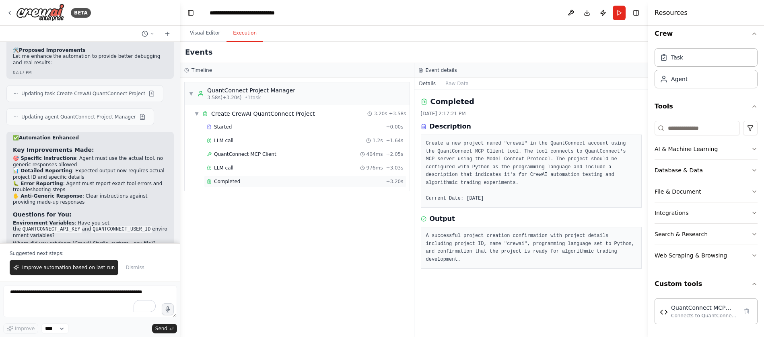
click at [267, 187] on div "Completed + 3.20s" at bounding box center [305, 182] width 202 height 12
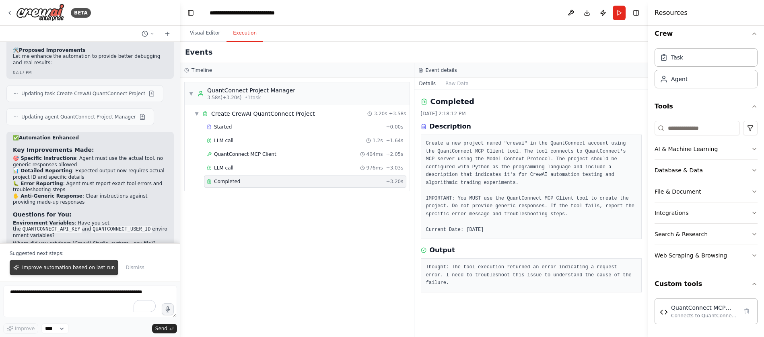
click at [82, 271] on button "Improve automation based on last run" at bounding box center [64, 267] width 109 height 15
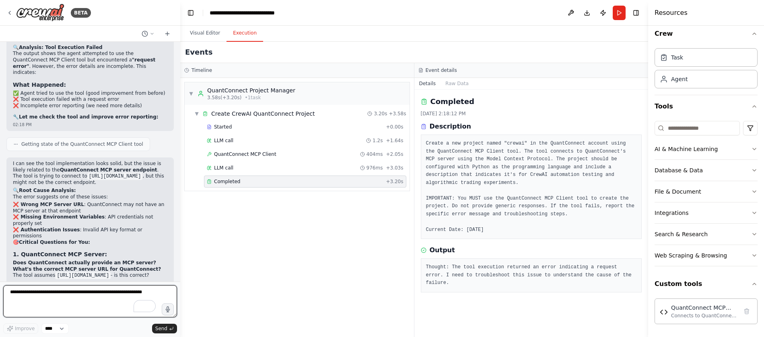
scroll to position [3274, 0]
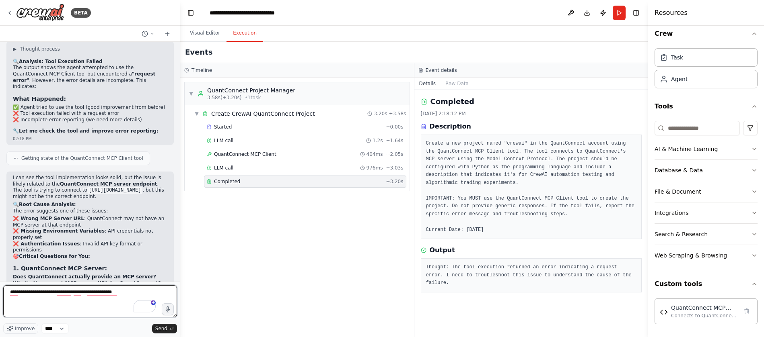
type textarea "**********"
